Goal: Navigation & Orientation: Find specific page/section

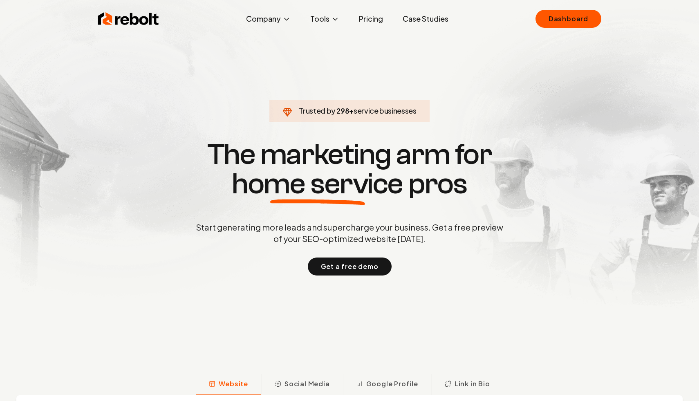
click at [551, 18] on link "Dashboard" at bounding box center [568, 19] width 66 height 18
click at [567, 29] on div "Rebolt Company About Blog Jobs Tools Google Review QR Code Generator Google Bus…" at bounding box center [349, 19] width 523 height 25
click at [569, 25] on link "Dashboard" at bounding box center [568, 19] width 66 height 18
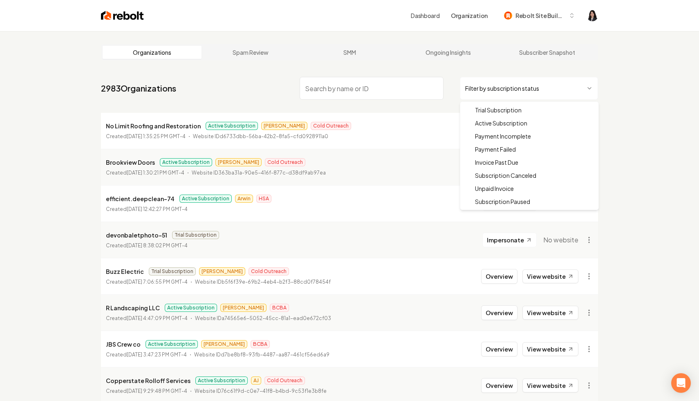
click at [543, 92] on html "Dashboard Organization Rebolt Site Builder Organizations Spam Review SMM Ongoin…" at bounding box center [349, 200] width 699 height 401
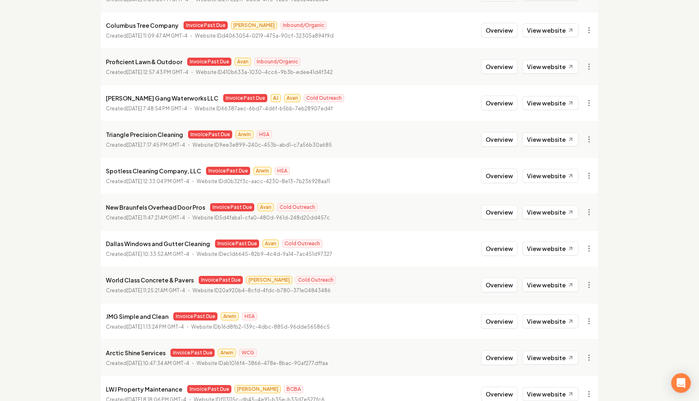
scroll to position [689, 0]
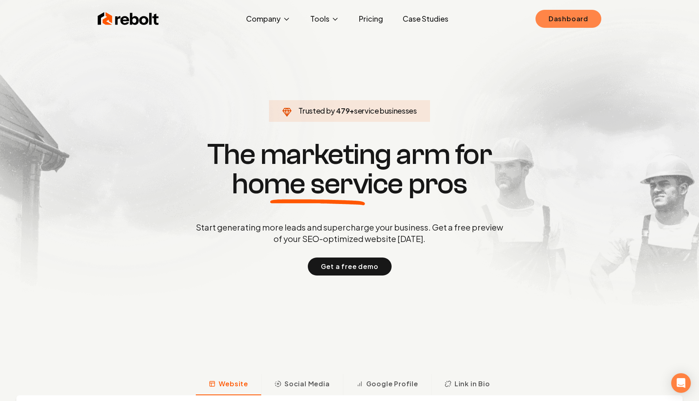
click at [572, 25] on link "Dashboard" at bounding box center [568, 19] width 66 height 18
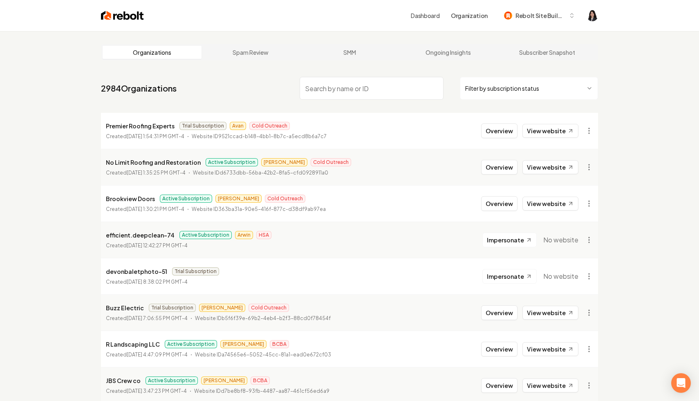
click at [574, 92] on html "Dashboard Organization Rebolt Site Builder Organizations Spam Review SMM Ongoin…" at bounding box center [349, 200] width 699 height 401
